Goal: Task Accomplishment & Management: Use online tool/utility

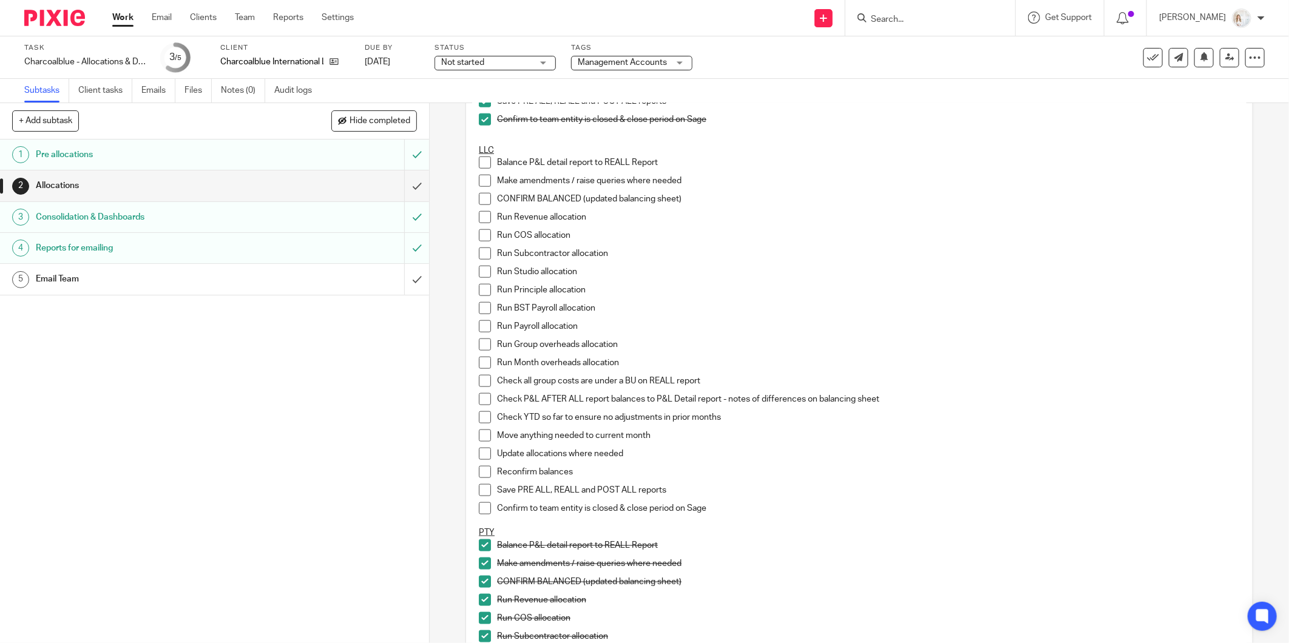
scroll to position [766, 0]
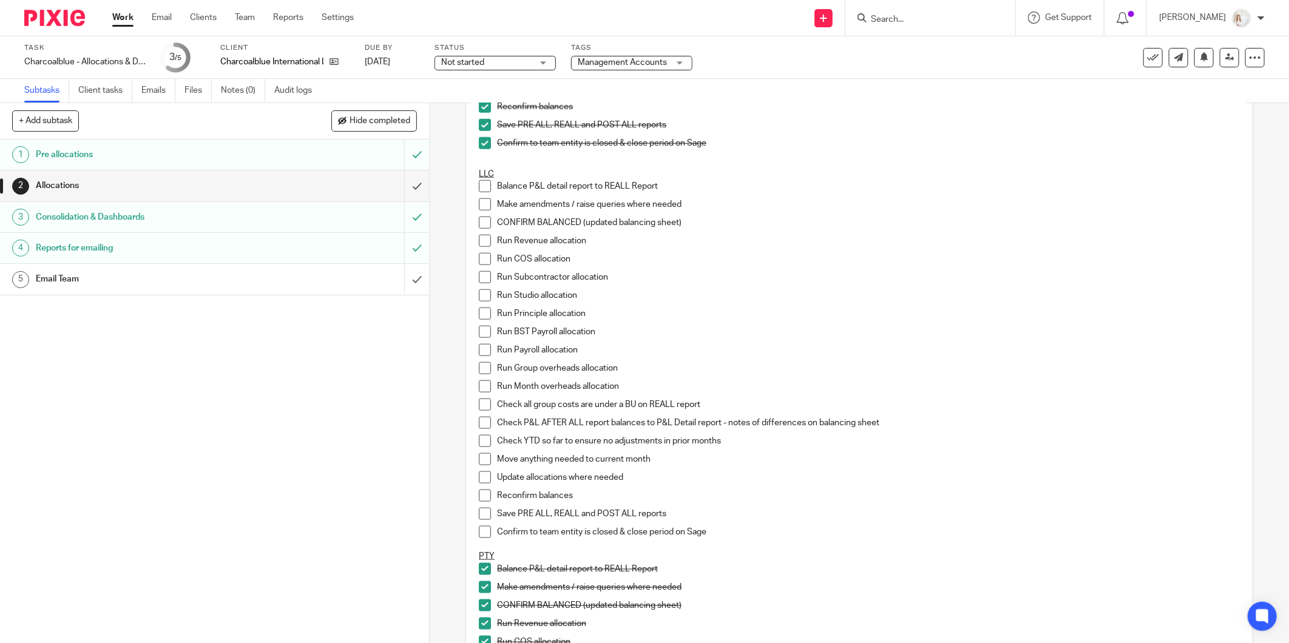
click at [481, 190] on span at bounding box center [485, 186] width 12 height 12
drag, startPoint x: 477, startPoint y: 203, endPoint x: 480, endPoint y: 222, distance: 19.0
click at [479, 203] on span at bounding box center [485, 204] width 12 height 12
click at [481, 228] on span at bounding box center [485, 223] width 12 height 12
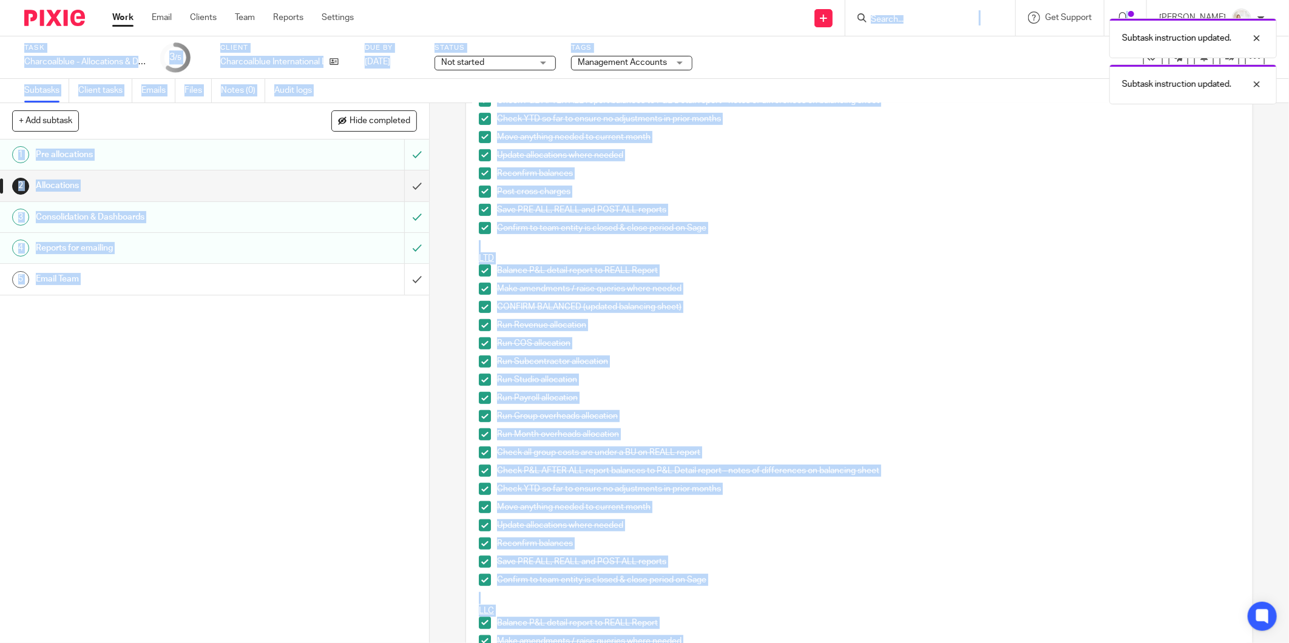
scroll to position [0, 0]
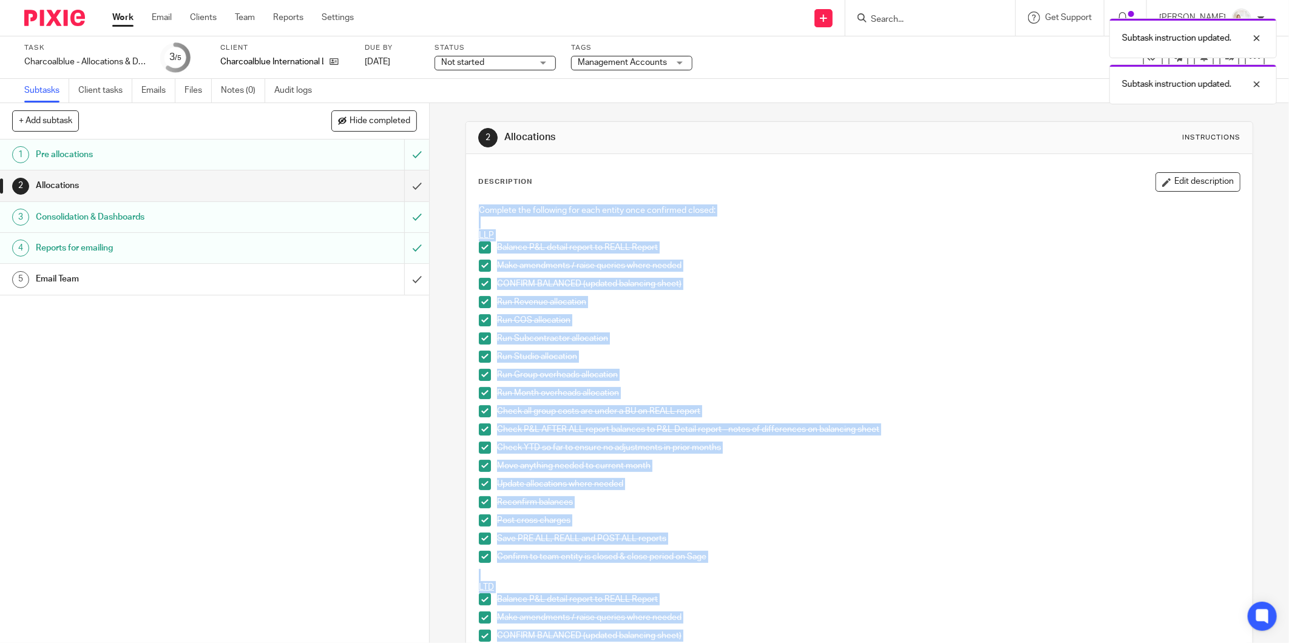
drag, startPoint x: 702, startPoint y: 456, endPoint x: 472, endPoint y: 208, distance: 338.9
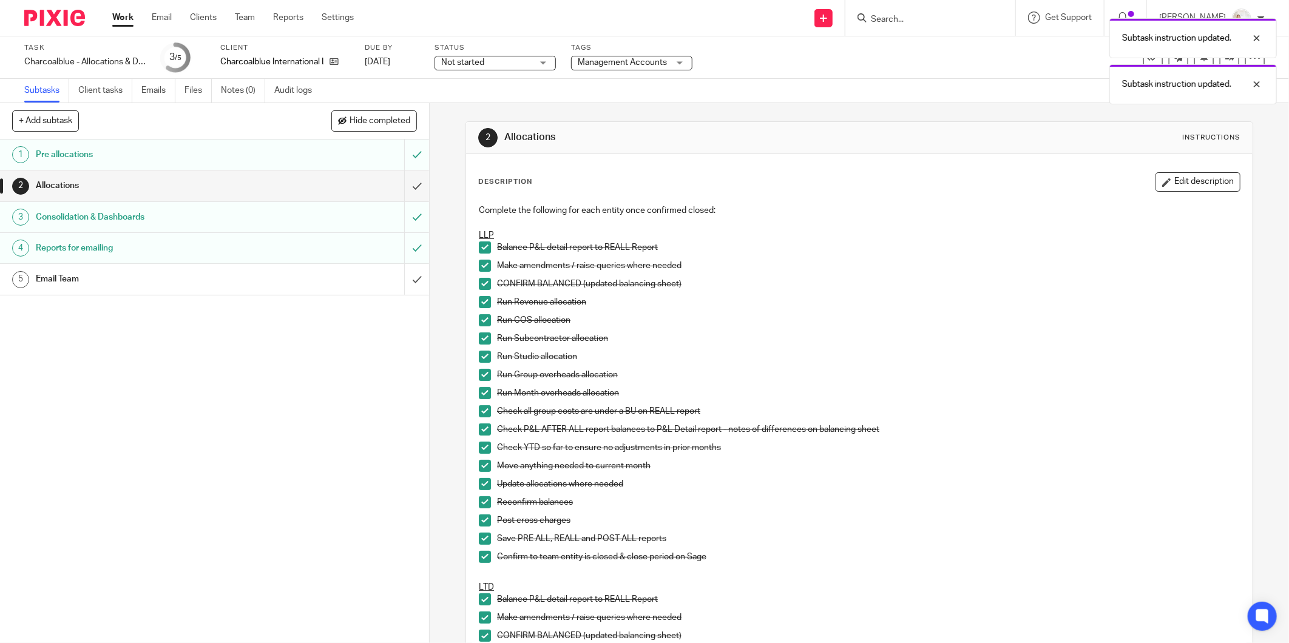
drag, startPoint x: 472, startPoint y: 208, endPoint x: 314, endPoint y: 337, distance: 204.9
click at [316, 374] on div "1 Pre allocations 2 Allocations 3 Consolidation & Dashboards 4 Reports for emai…" at bounding box center [214, 392] width 429 height 504
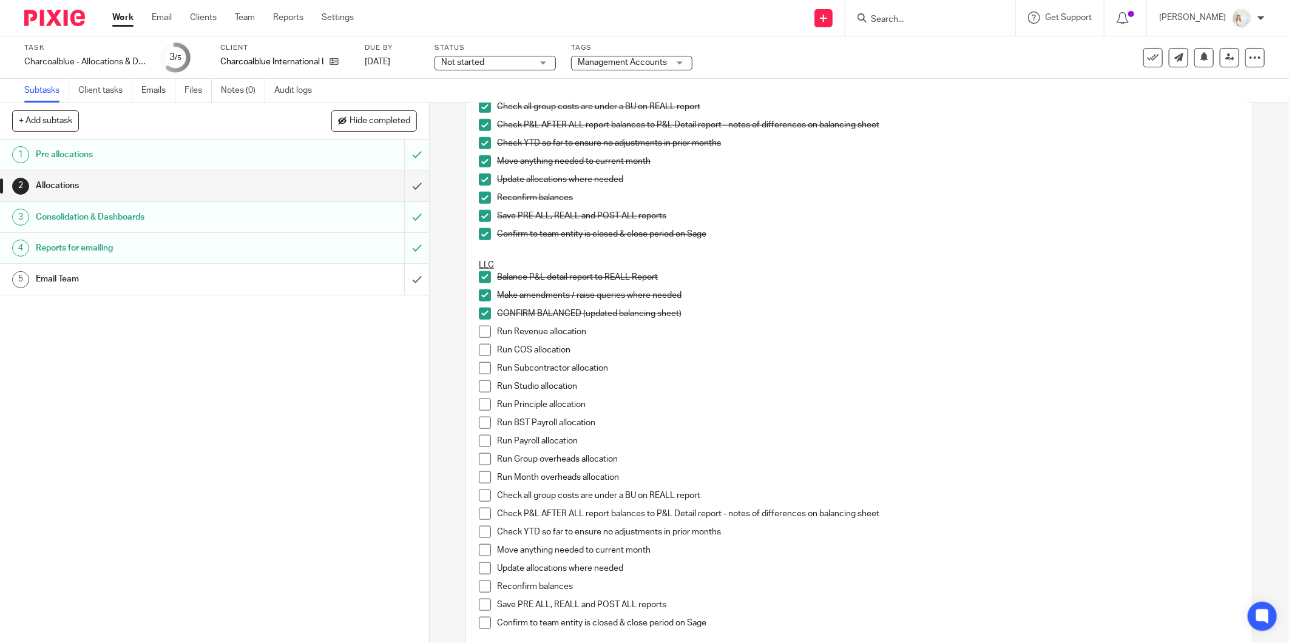
scroll to position [742, 0]
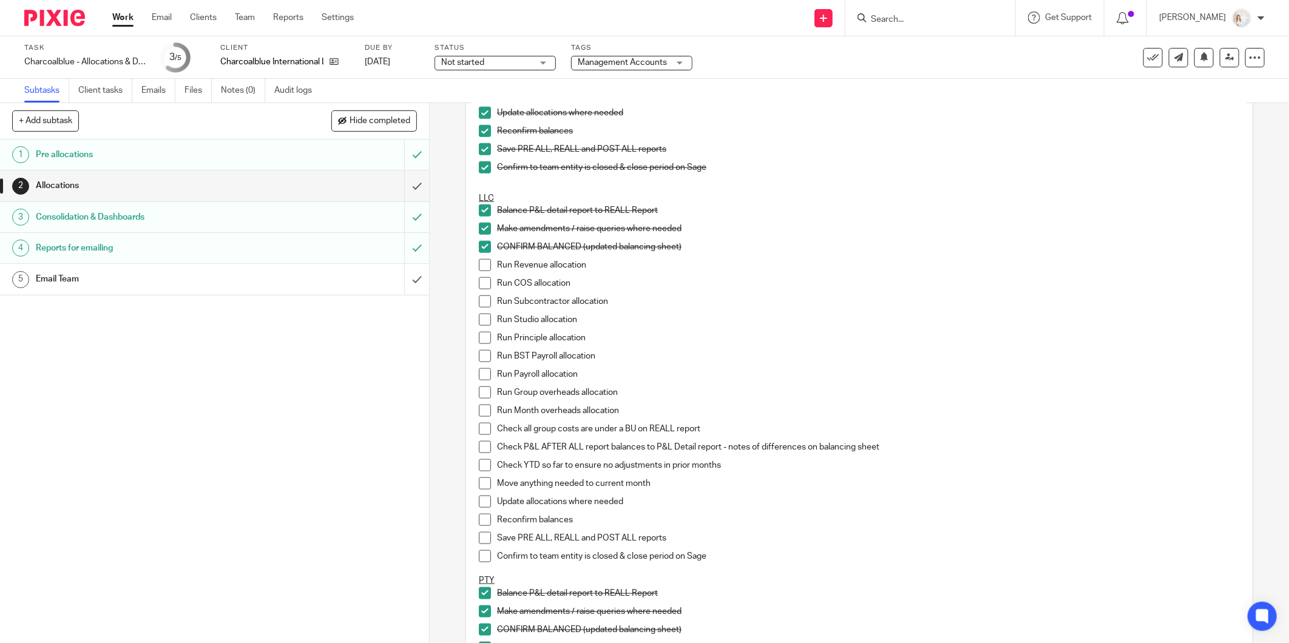
click at [479, 264] on span at bounding box center [485, 265] width 12 height 12
click at [479, 282] on span at bounding box center [485, 283] width 12 height 12
click at [480, 303] on span at bounding box center [485, 302] width 12 height 12
click at [480, 319] on span at bounding box center [485, 320] width 12 height 12
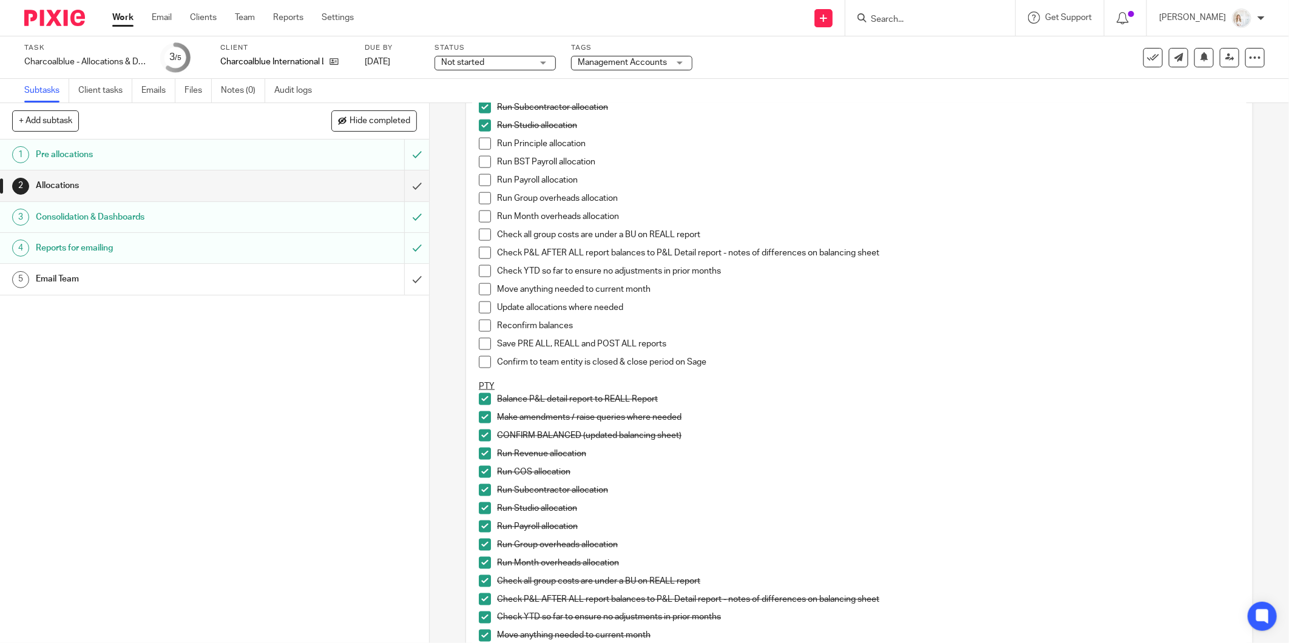
scroll to position [944, 0]
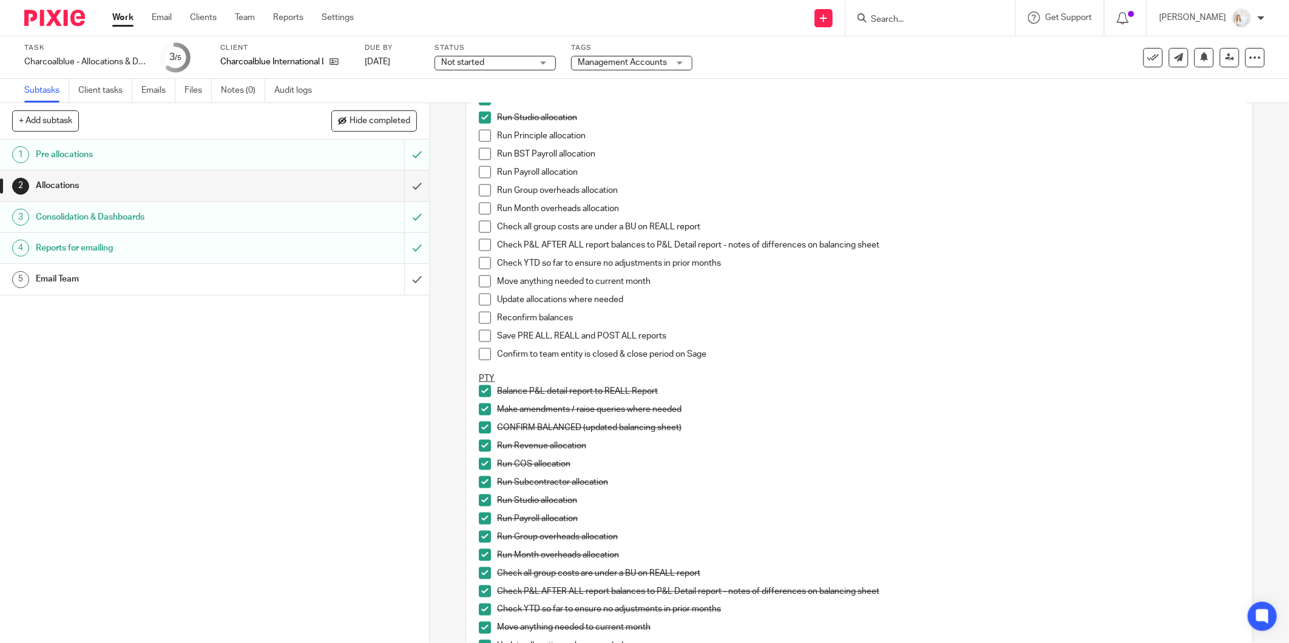
click at [481, 137] on span at bounding box center [485, 136] width 12 height 12
click at [484, 154] on span at bounding box center [485, 154] width 12 height 12
click at [479, 174] on span at bounding box center [485, 172] width 12 height 12
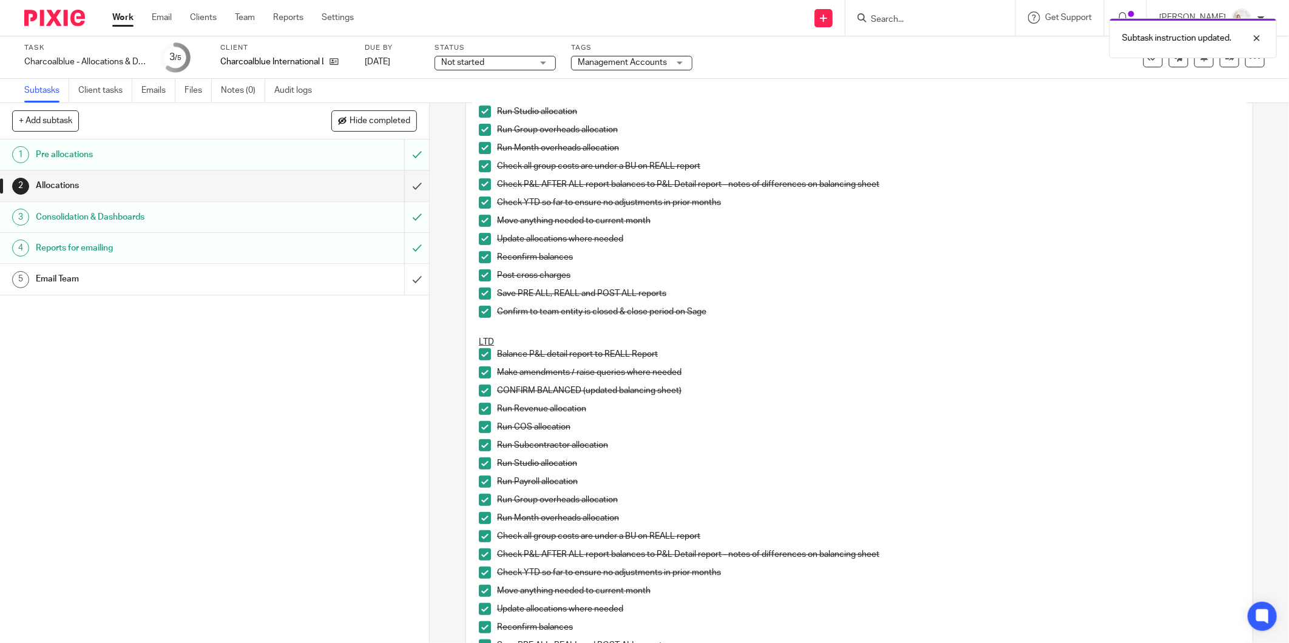
scroll to position [0, 0]
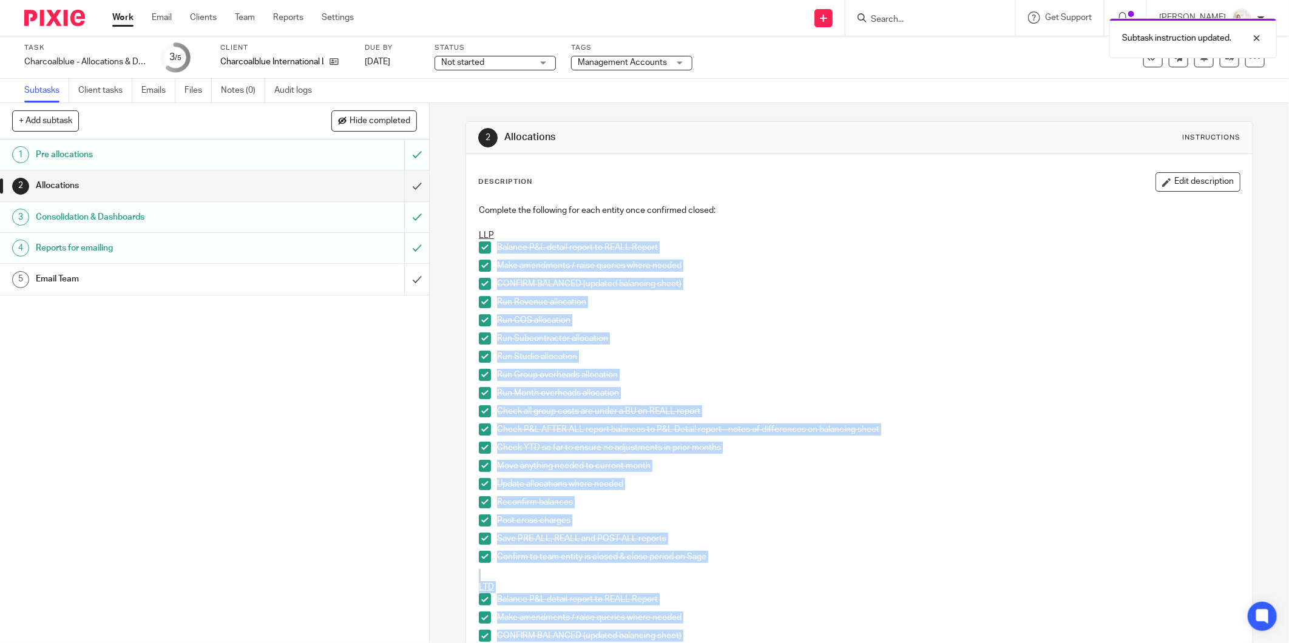
drag, startPoint x: 725, startPoint y: 478, endPoint x: 490, endPoint y: 246, distance: 330.1
copy div "Balance P&L detail report to REALL Report Make amendments / raise queries where…"
click at [220, 150] on h1 "Pre allocations" at bounding box center [155, 155] width 238 height 18
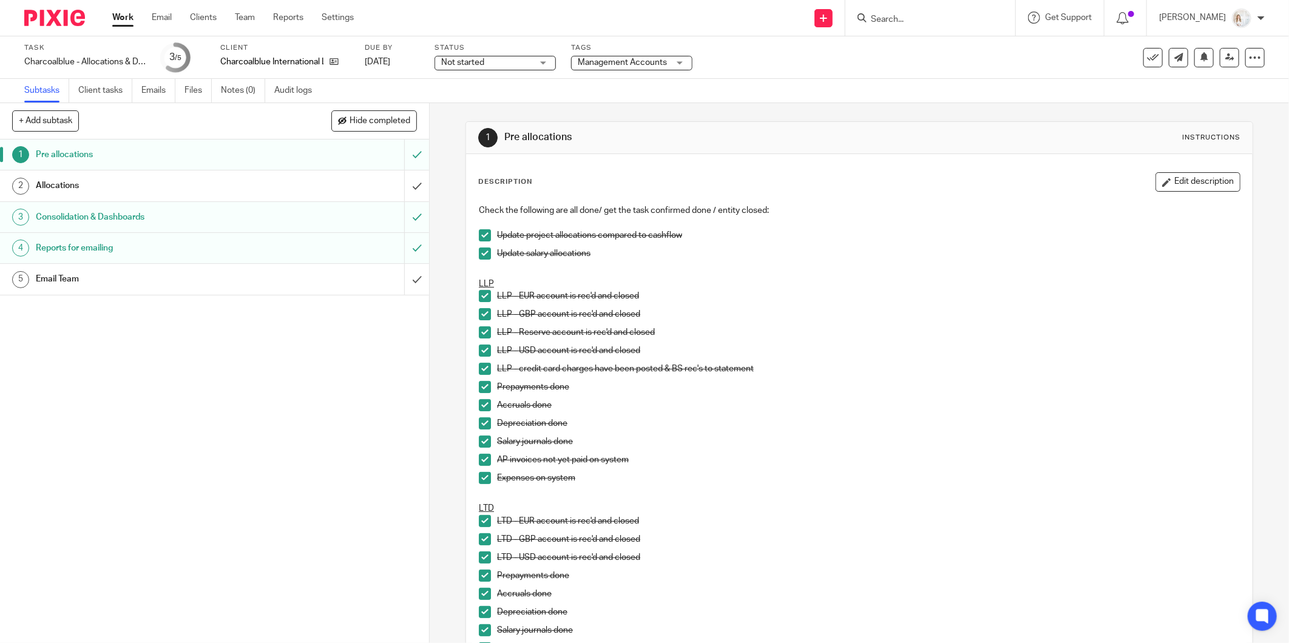
drag, startPoint x: -2, startPoint y: 532, endPoint x: -35, endPoint y: 265, distance: 269.6
click at [0, 265] on html "Work Email Clients Team Reports Settings Work Email Clients Team Reports Settin…" at bounding box center [644, 321] width 1289 height 643
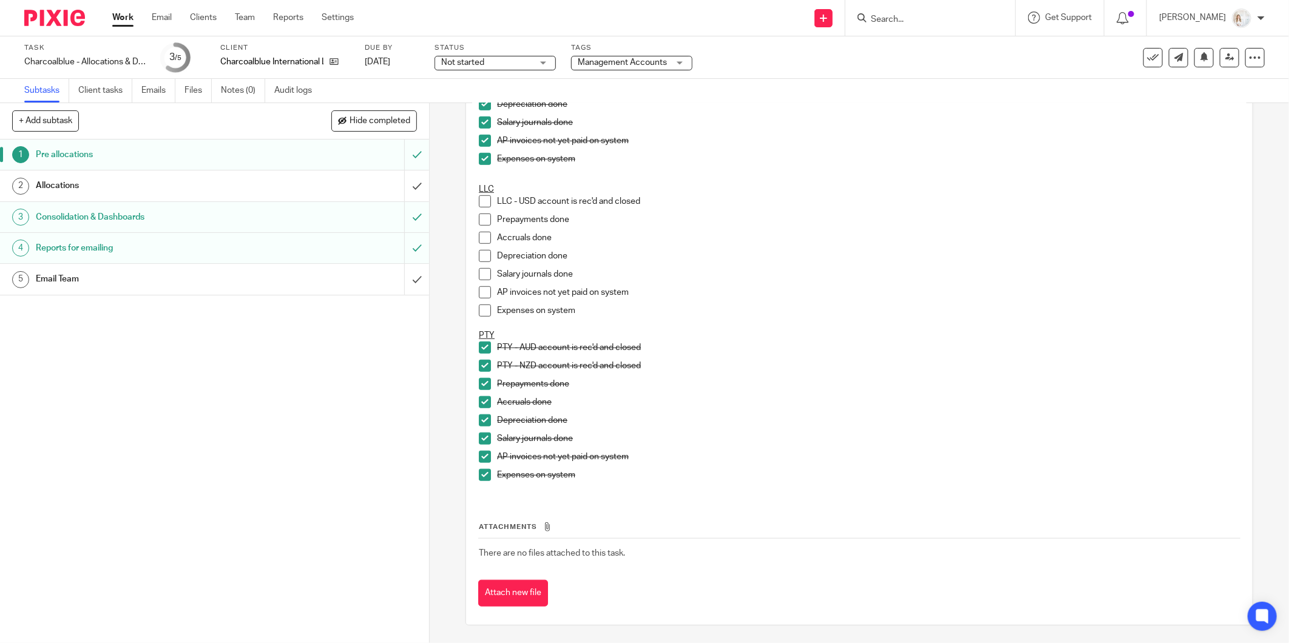
scroll to position [509, 0]
click at [308, 192] on div "Allocations" at bounding box center [214, 186] width 356 height 18
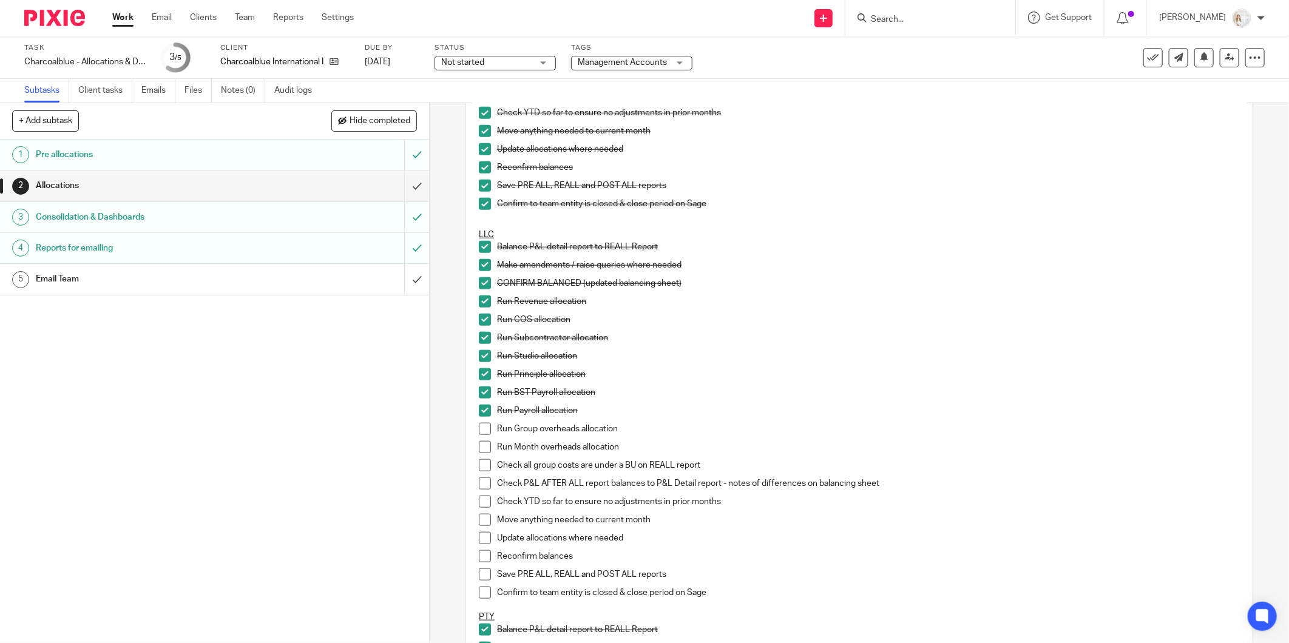
scroll to position [876, 0]
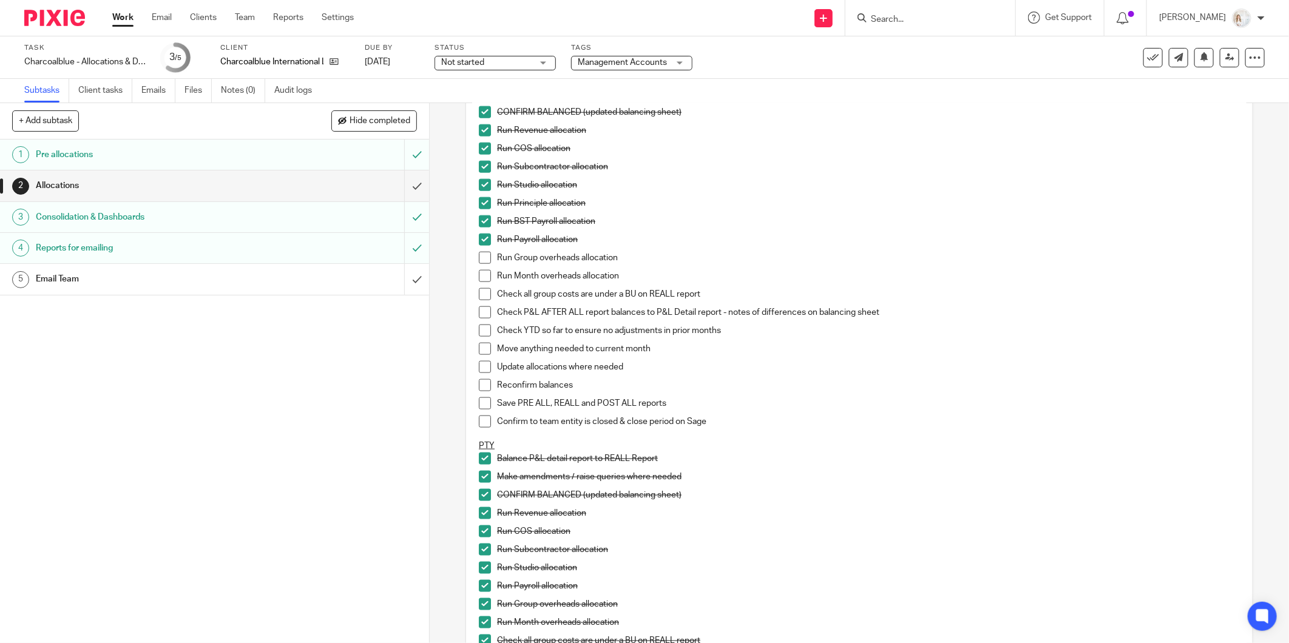
click at [481, 258] on span at bounding box center [485, 258] width 12 height 12
click at [294, 158] on div "Pre allocations" at bounding box center [214, 155] width 356 height 18
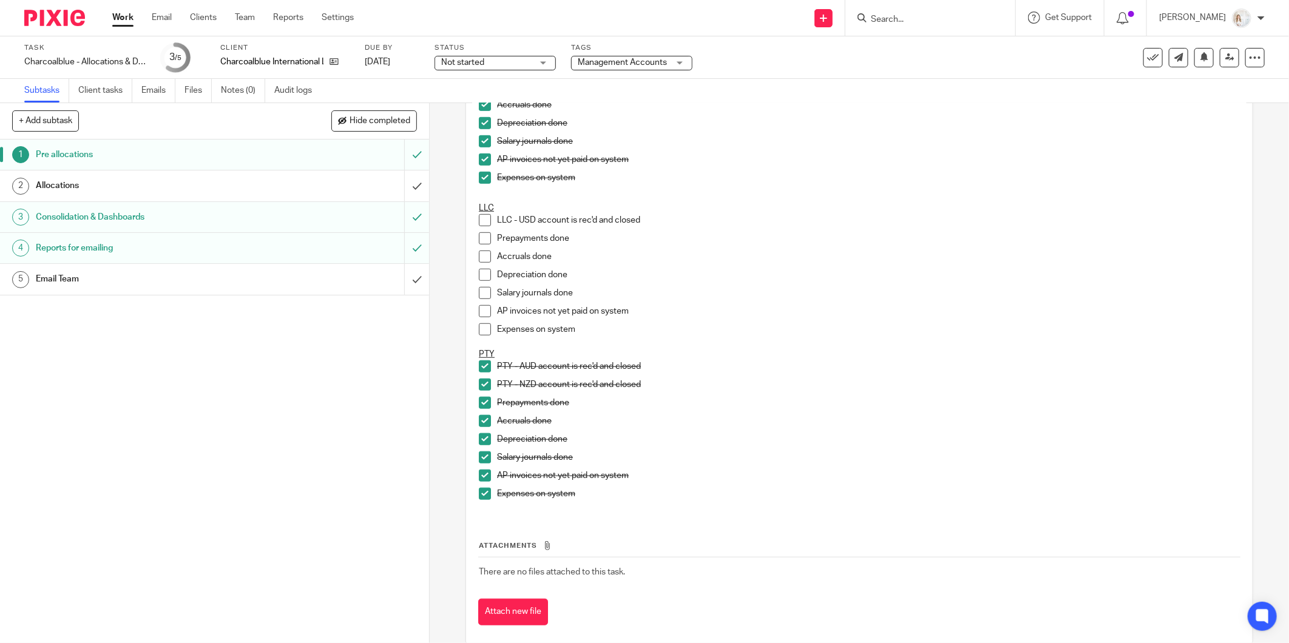
scroll to position [509, 0]
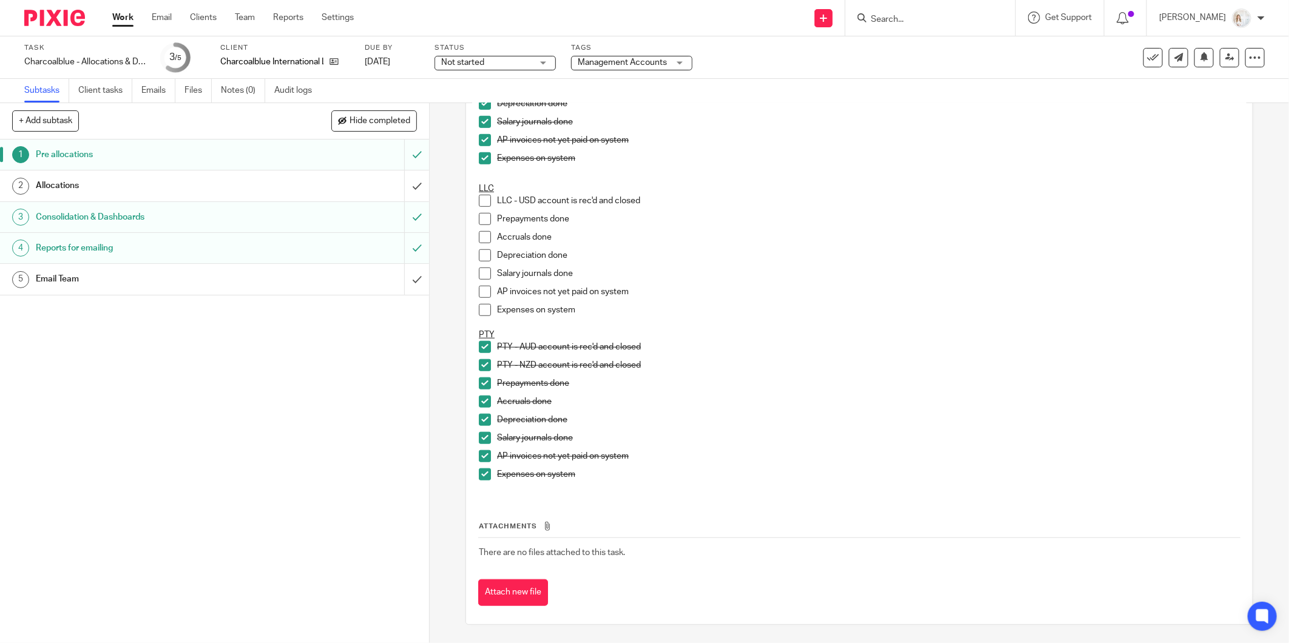
drag, startPoint x: 478, startPoint y: 198, endPoint x: 481, endPoint y: 219, distance: 20.3
click at [479, 199] on span at bounding box center [485, 201] width 12 height 12
drag, startPoint x: 481, startPoint y: 219, endPoint x: 480, endPoint y: 232, distance: 13.4
click at [481, 220] on span at bounding box center [485, 219] width 12 height 12
click at [480, 232] on span at bounding box center [485, 237] width 12 height 12
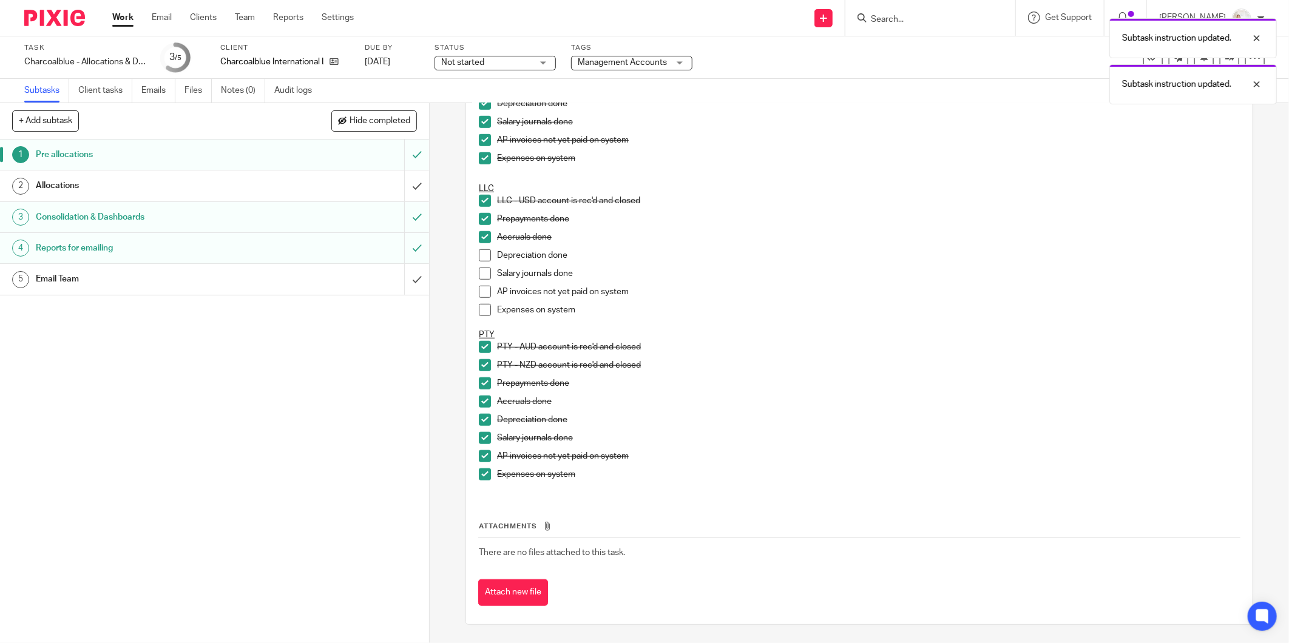
click at [479, 260] on span at bounding box center [485, 255] width 12 height 12
click at [479, 275] on span at bounding box center [485, 274] width 12 height 12
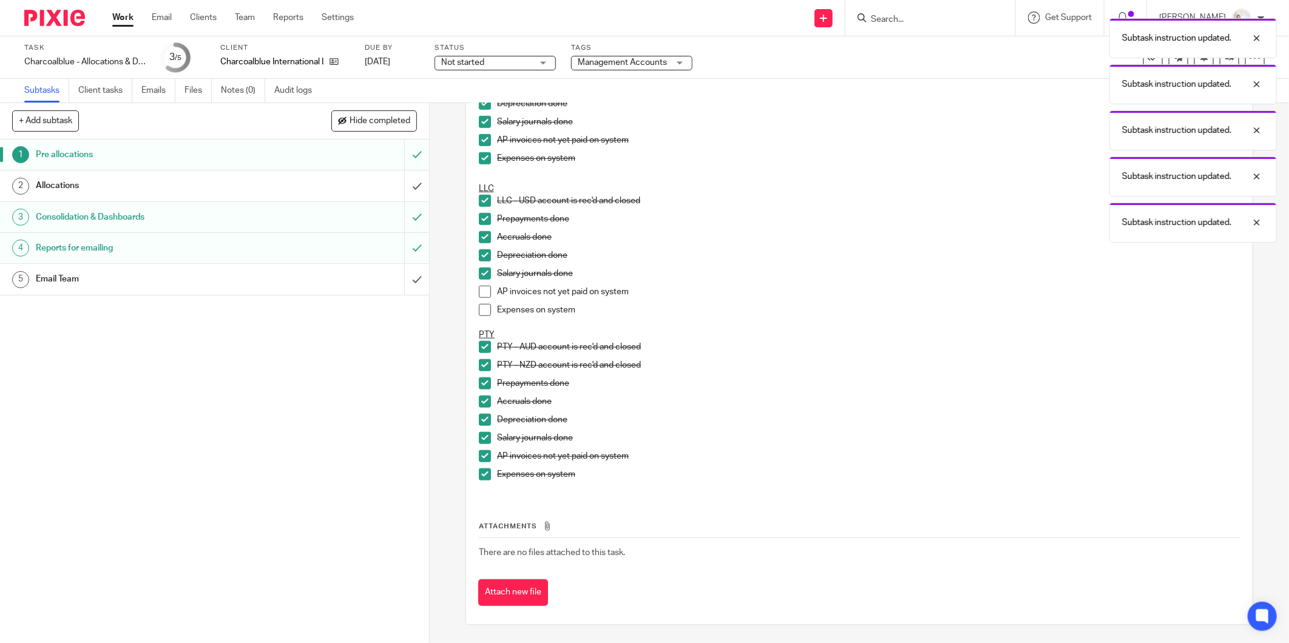
click at [480, 286] on span at bounding box center [485, 292] width 12 height 12
click at [479, 308] on span at bounding box center [485, 310] width 12 height 12
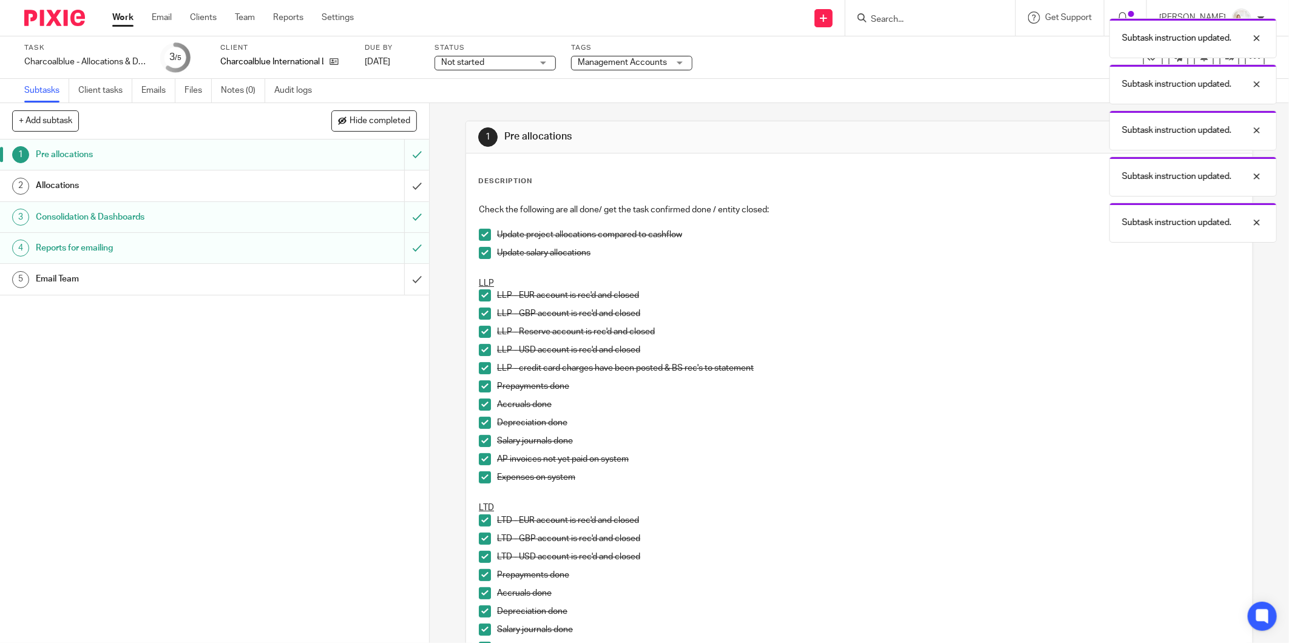
scroll to position [0, 0]
click at [171, 197] on link "2 Allocations" at bounding box center [202, 186] width 404 height 30
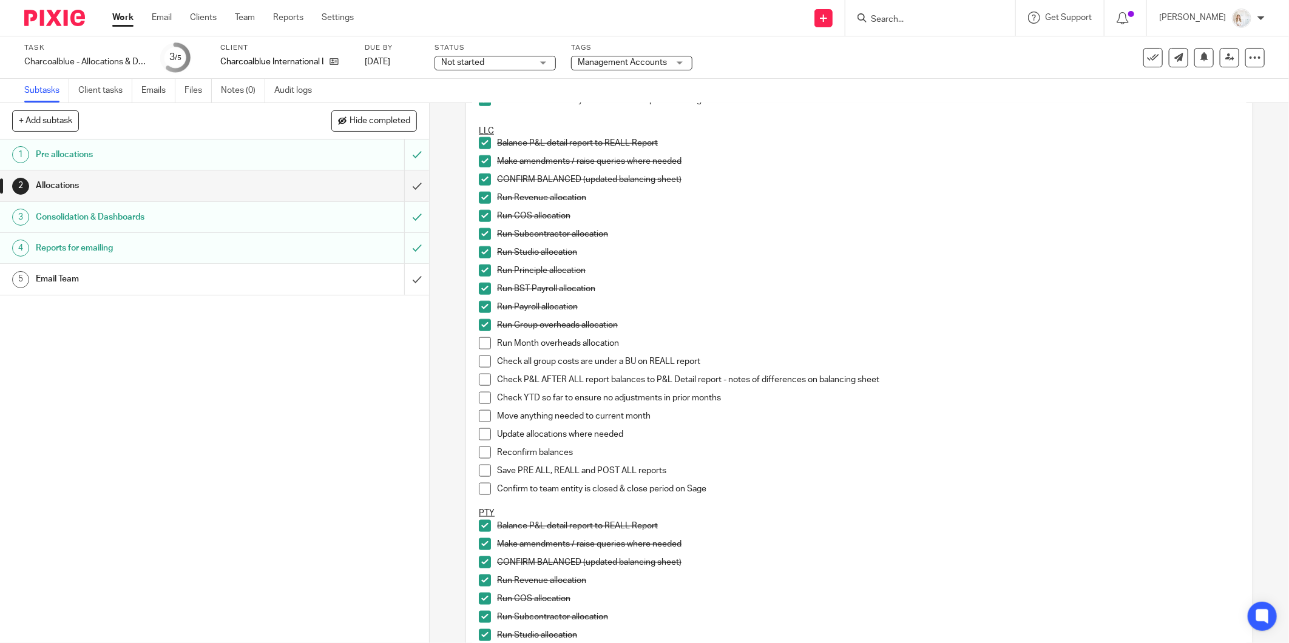
scroll to position [944, 0]
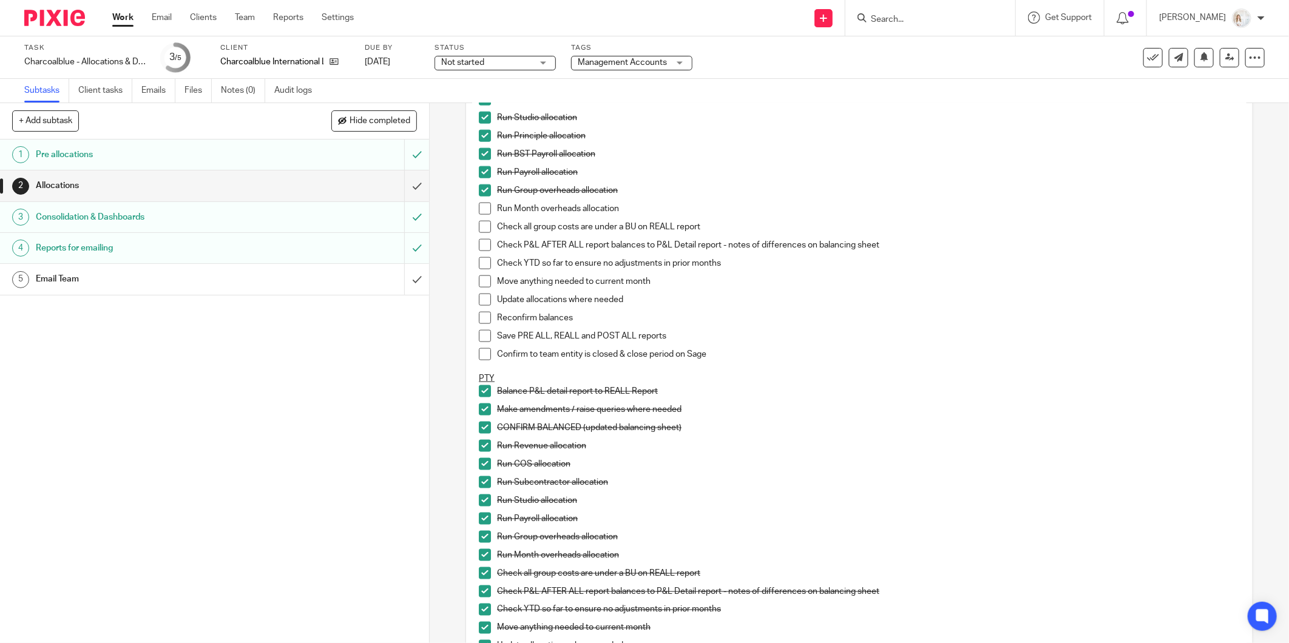
click at [479, 205] on span at bounding box center [485, 209] width 12 height 12
drag, startPoint x: 524, startPoint y: 228, endPoint x: 530, endPoint y: 248, distance: 20.8
click at [524, 228] on p "Check all group costs are under a BU on REALL report" at bounding box center [868, 227] width 743 height 12
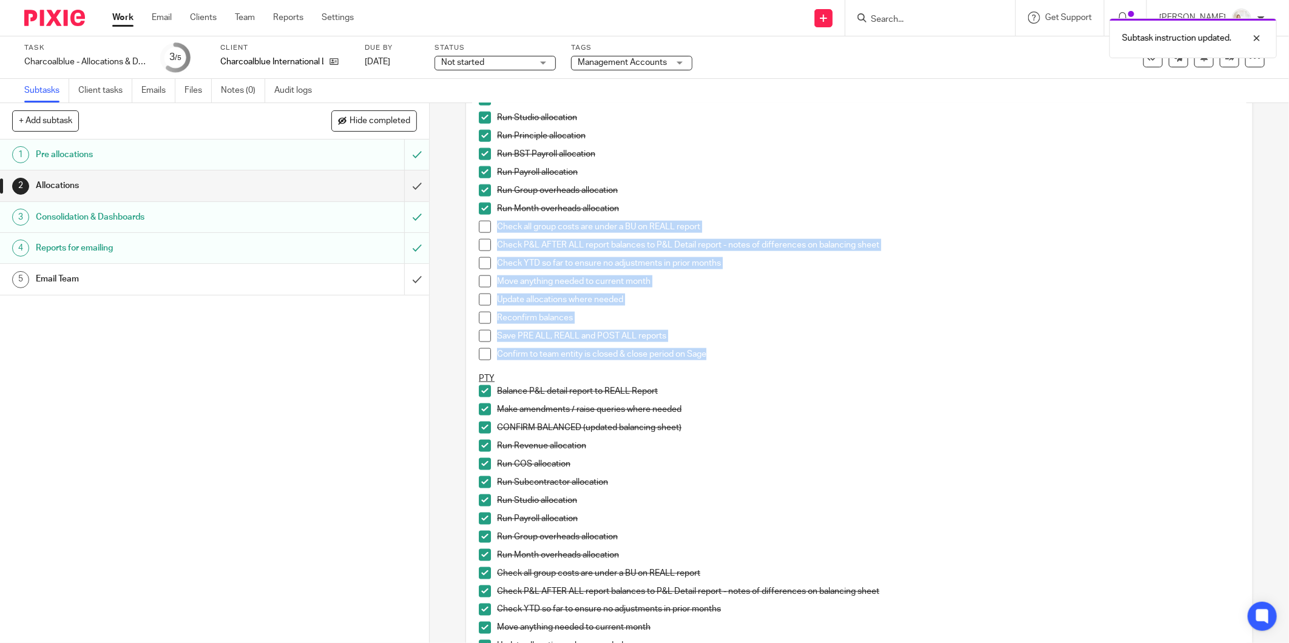
drag, startPoint x: 561, startPoint y: 270, endPoint x: 496, endPoint y: 225, distance: 79.5
click at [495, 225] on ul "Balance P&L detail report to REALL Report Make amendments / raise queries where…" at bounding box center [859, 187] width 761 height 371
drag, startPoint x: 496, startPoint y: 225, endPoint x: 480, endPoint y: 387, distance: 162.3
click at [532, 235] on div "Check all group costs are under a BU on REALL report" at bounding box center [868, 230] width 743 height 18
